Goal: Check status: Check status

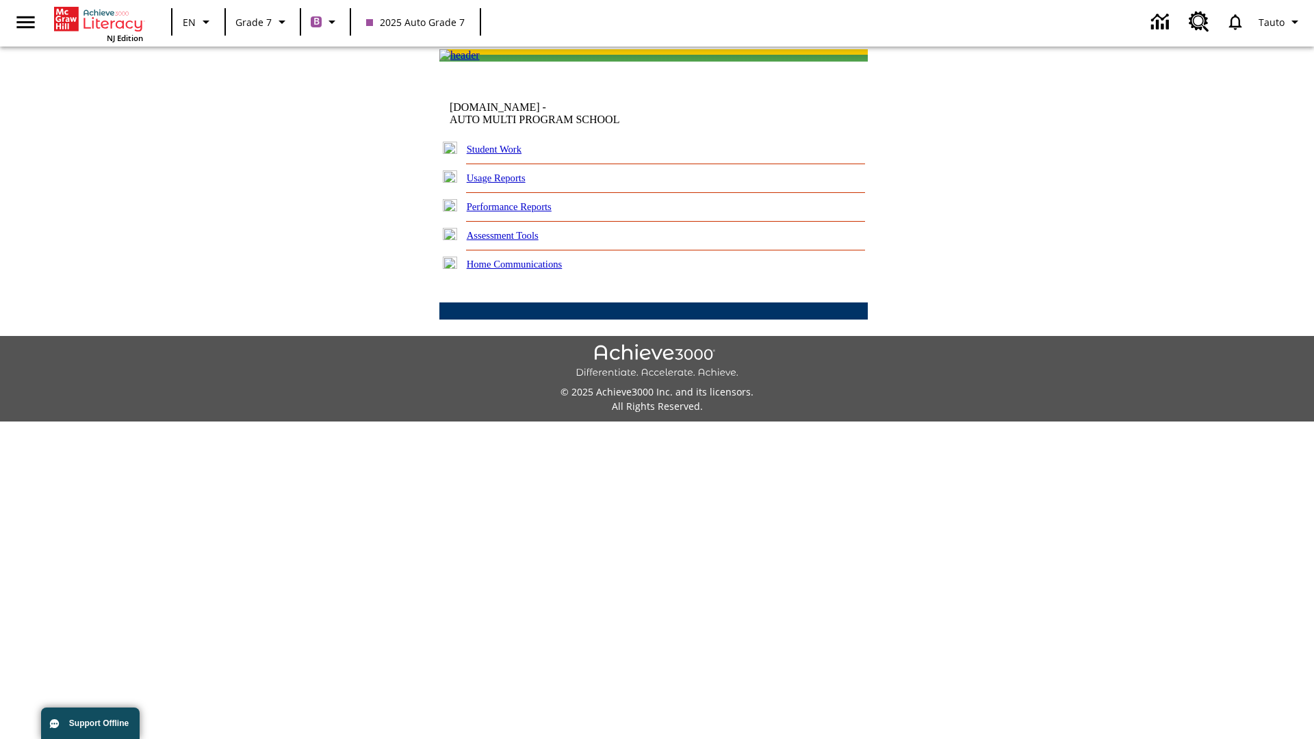
click at [503, 155] on link "Student Work" at bounding box center [494, 149] width 55 height 11
select select "/options/reports/?report_id=24&atype=1&section=2"
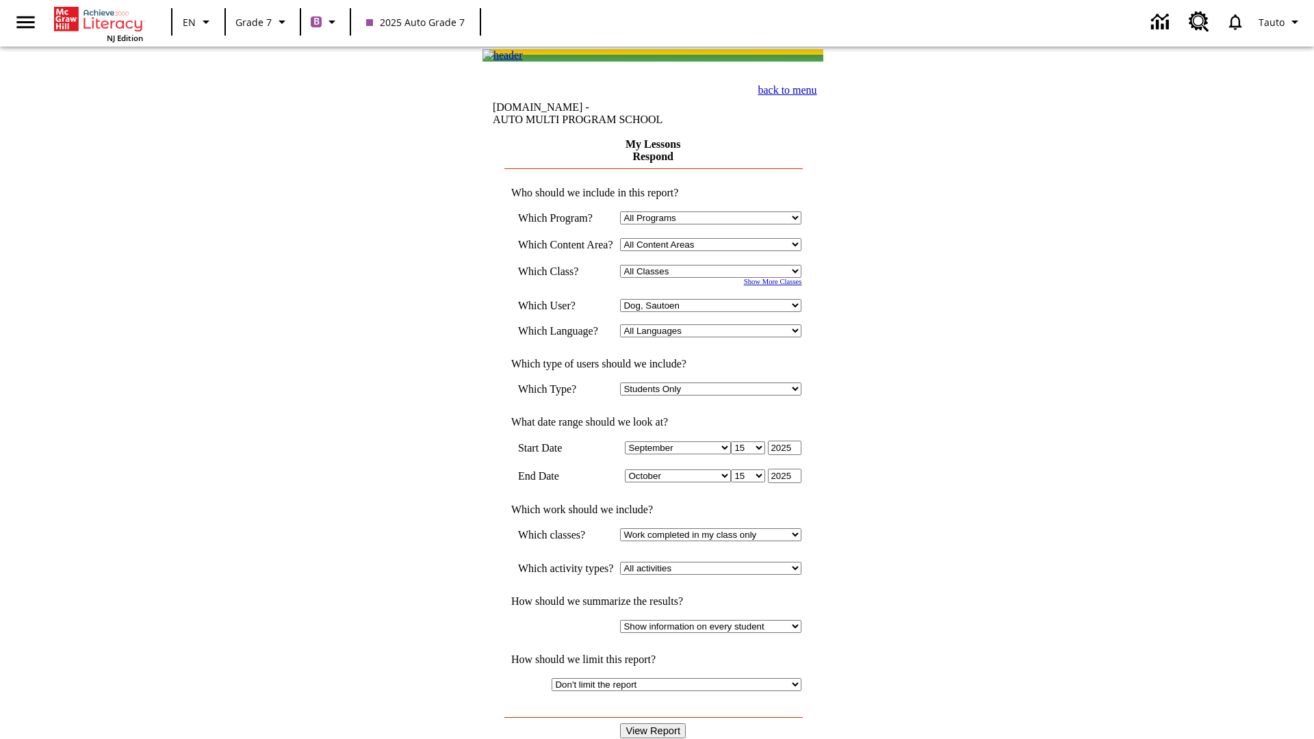
select select "21437138"
select select "4"
type input "2024"
click at [654, 723] on input "View Report" at bounding box center [653, 730] width 66 height 15
